Goal: Information Seeking & Learning: Learn about a topic

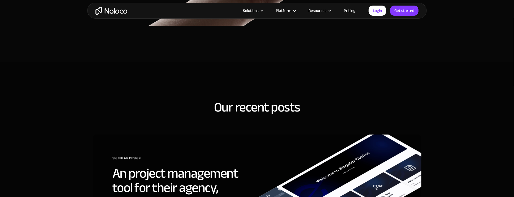
scroll to position [2043, 0]
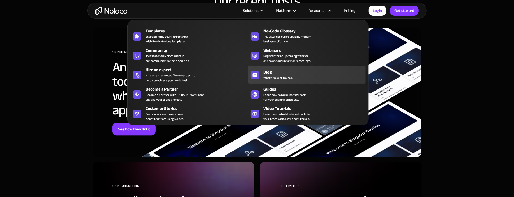
click at [287, 79] on span "What's New at Noloco." at bounding box center [277, 77] width 29 height 5
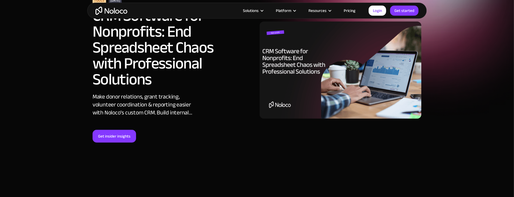
scroll to position [27, 0]
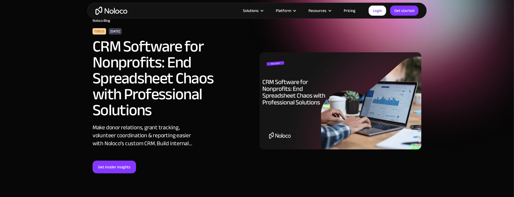
click at [310, 68] on img at bounding box center [341, 100] width 162 height 97
click at [129, 166] on link "Get insider insights" at bounding box center [115, 167] width 44 height 13
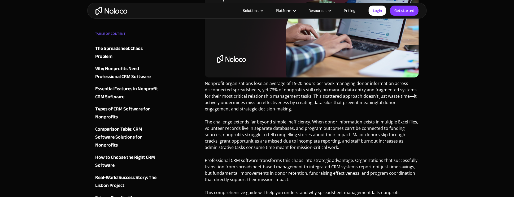
scroll to position [186, 0]
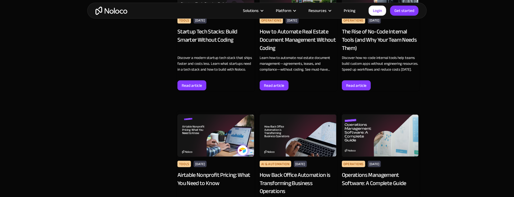
scroll to position [531, 0]
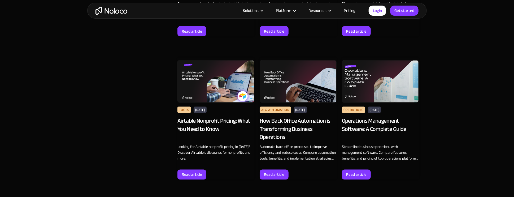
click at [348, 9] on link "Pricing" at bounding box center [349, 10] width 25 height 7
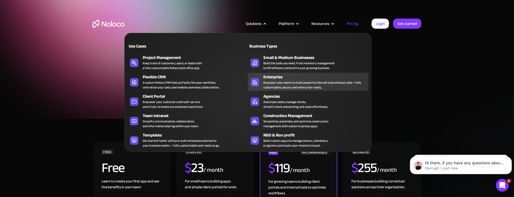
click at [265, 90] on link "Enterprise Empower your teams to build powerful internal tools without code—ful…" at bounding box center [308, 82] width 121 height 18
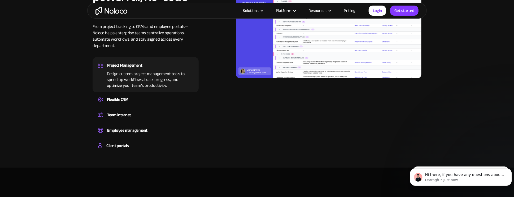
scroll to position [451, 0]
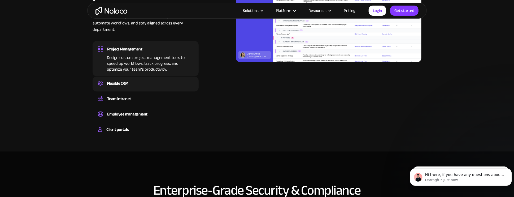
click at [135, 88] on div "Create a custom CRM that you can adapt to your business’s needs, centralize you…" at bounding box center [146, 88] width 96 height 2
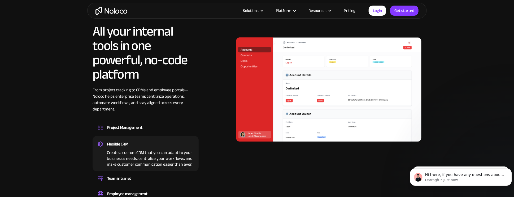
scroll to position [424, 0]
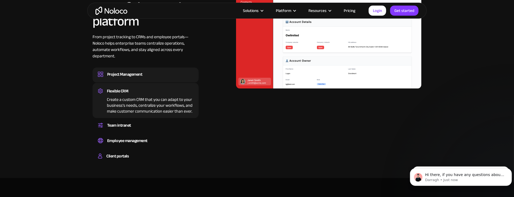
click at [138, 75] on div "Project Management" at bounding box center [124, 74] width 35 height 8
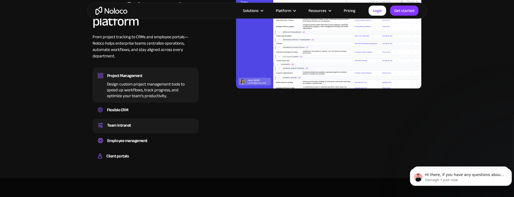
click at [157, 127] on div "Team intranet" at bounding box center [146, 125] width 96 height 8
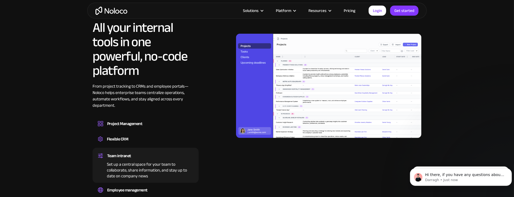
scroll to position [371, 0]
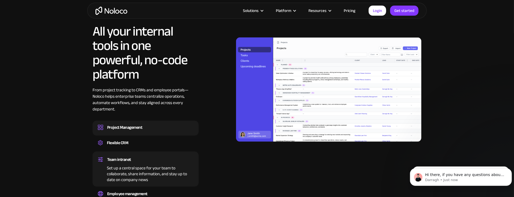
click at [145, 124] on div "Project Management" at bounding box center [146, 127] width 96 height 8
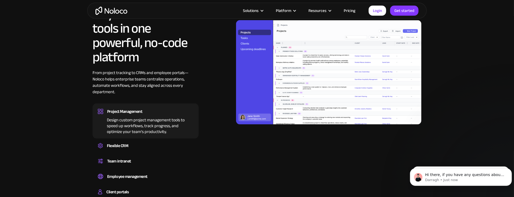
scroll to position [398, 0]
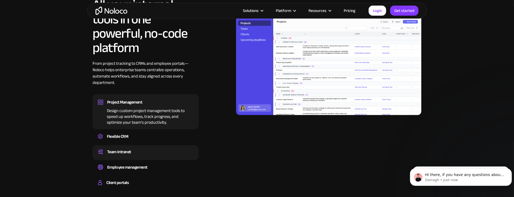
click at [148, 152] on div "Team intranet" at bounding box center [146, 152] width 96 height 8
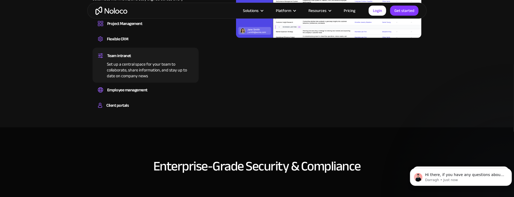
scroll to position [478, 0]
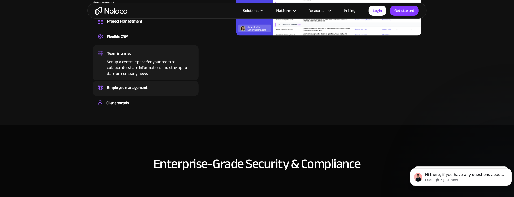
click at [143, 82] on div "Employee management Easily manage employee information, track performance, and …" at bounding box center [146, 88] width 106 height 15
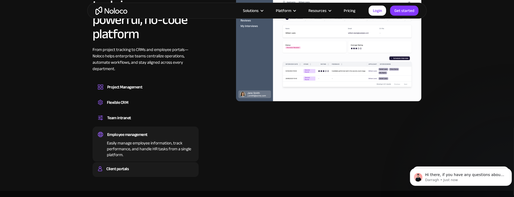
scroll to position [424, 0]
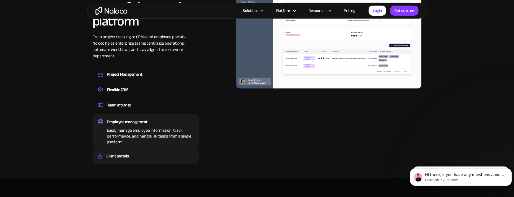
click at [167, 156] on div "Client portals" at bounding box center [146, 156] width 96 height 8
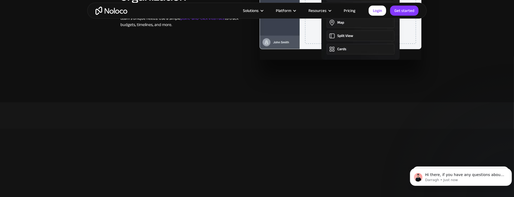
scroll to position [1327, 0]
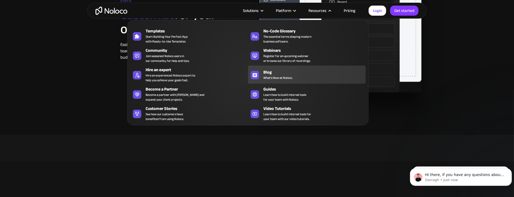
click at [288, 71] on div "Blog" at bounding box center [315, 72] width 105 height 6
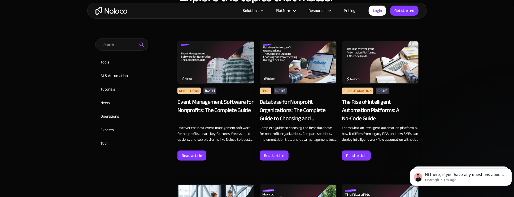
scroll to position [265, 0]
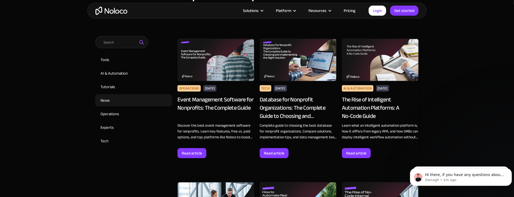
click at [114, 101] on input "News" at bounding box center [133, 100] width 77 height 12
checkbox input "true"
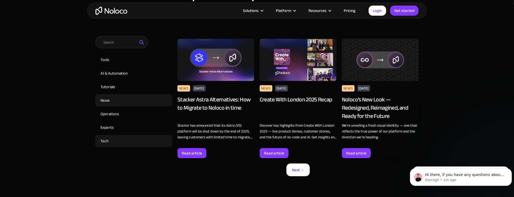
click at [114, 139] on input "Tech" at bounding box center [133, 141] width 77 height 12
checkbox input "true"
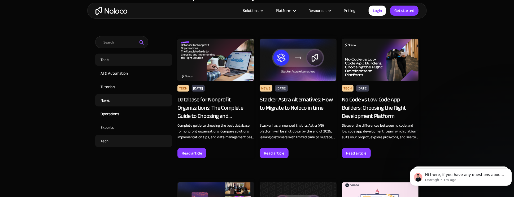
click at [101, 59] on input "Tools" at bounding box center [133, 60] width 77 height 12
checkbox input "true"
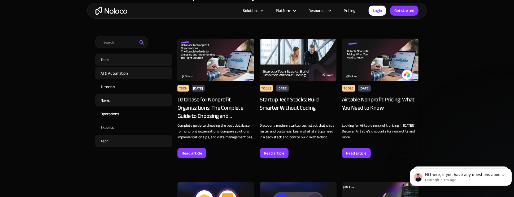
click at [105, 72] on input "AI & Automation" at bounding box center [133, 73] width 77 height 12
checkbox input "true"
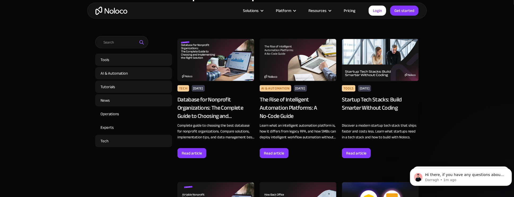
click at [106, 83] on input "Tutorials" at bounding box center [133, 87] width 77 height 12
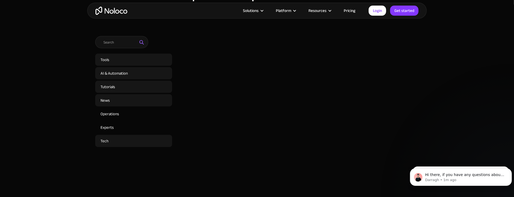
click at [108, 89] on input "Tutorials" at bounding box center [133, 87] width 77 height 12
checkbox input "false"
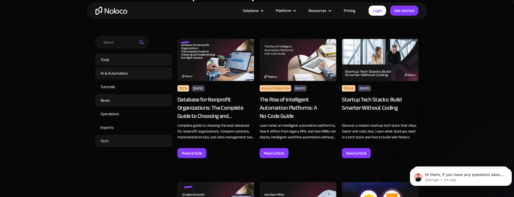
click at [112, 105] on input "News" at bounding box center [133, 100] width 77 height 12
checkbox input "false"
click at [113, 141] on input "Tech" at bounding box center [133, 141] width 77 height 12
checkbox input "false"
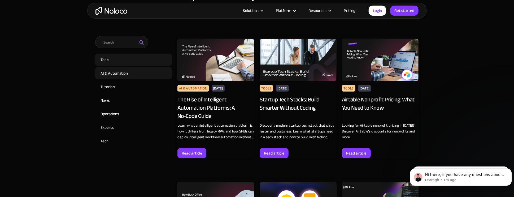
click at [113, 72] on input "AI & Automation" at bounding box center [133, 73] width 77 height 12
checkbox input "false"
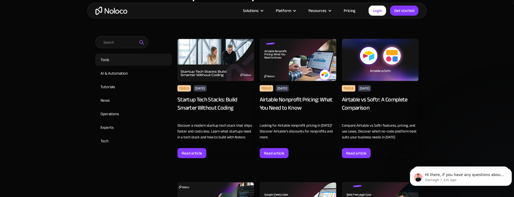
click at [114, 57] on input "Tools" at bounding box center [133, 60] width 77 height 12
checkbox input "false"
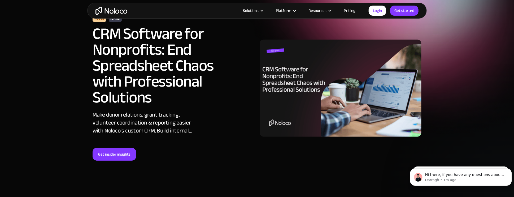
scroll to position [0, 0]
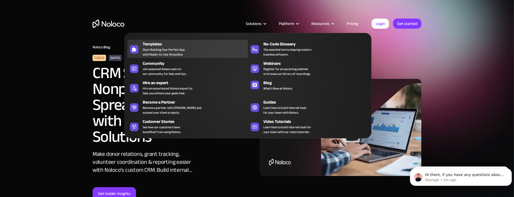
click at [193, 44] on div "Templates" at bounding box center [197, 44] width 108 height 6
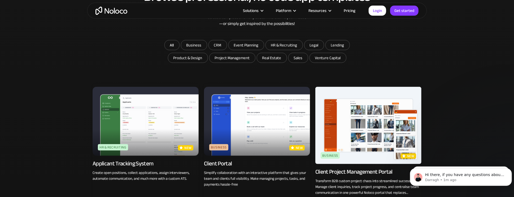
scroll to position [345, 0]
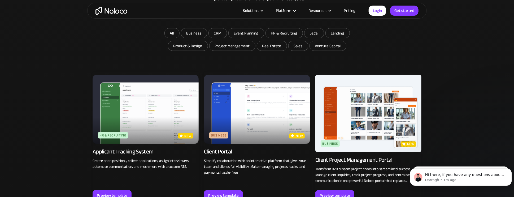
click at [250, 99] on img at bounding box center [257, 109] width 106 height 69
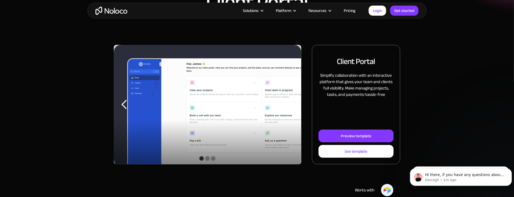
click at [351, 143] on div "Preview template Use template Coming Soon" at bounding box center [356, 143] width 75 height 28
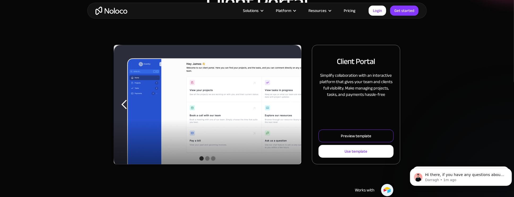
click at [349, 137] on div "Preview template" at bounding box center [356, 135] width 31 height 7
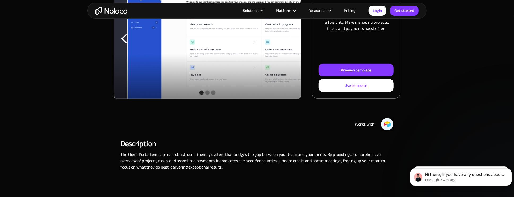
scroll to position [27, 0]
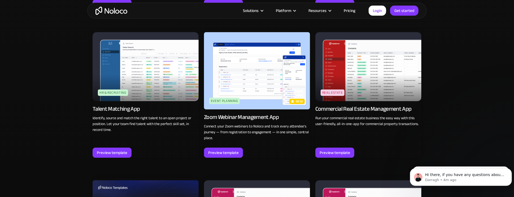
scroll to position [1114, 0]
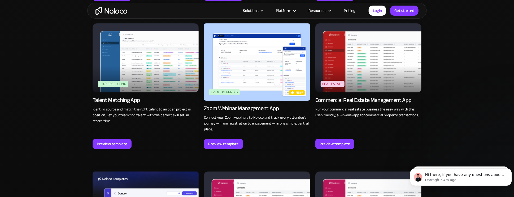
drag, startPoint x: 447, startPoint y: 64, endPoint x: 443, endPoint y: 54, distance: 11.0
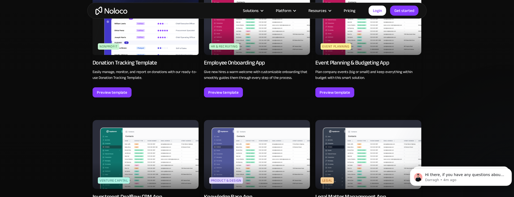
scroll to position [1300, 0]
drag, startPoint x: 448, startPoint y: 65, endPoint x: 448, endPoint y: 46, distance: 18.8
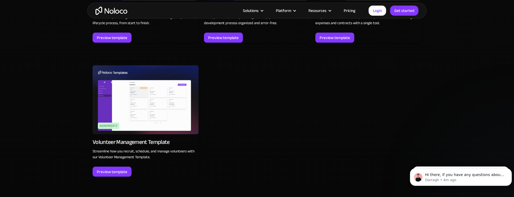
scroll to position [1607, 0]
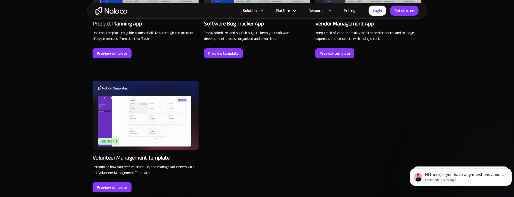
click at [103, 138] on div "Nonprofit" at bounding box center [108, 141] width 21 height 6
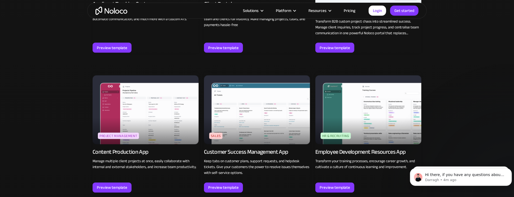
scroll to position [386, 0]
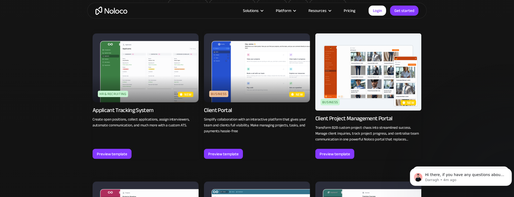
click at [365, 84] on img at bounding box center [368, 71] width 106 height 77
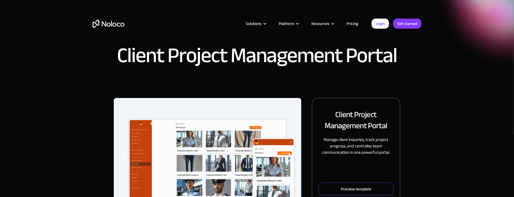
click at [351, 190] on div "Preview template" at bounding box center [356, 188] width 31 height 7
